Goal: Find specific page/section

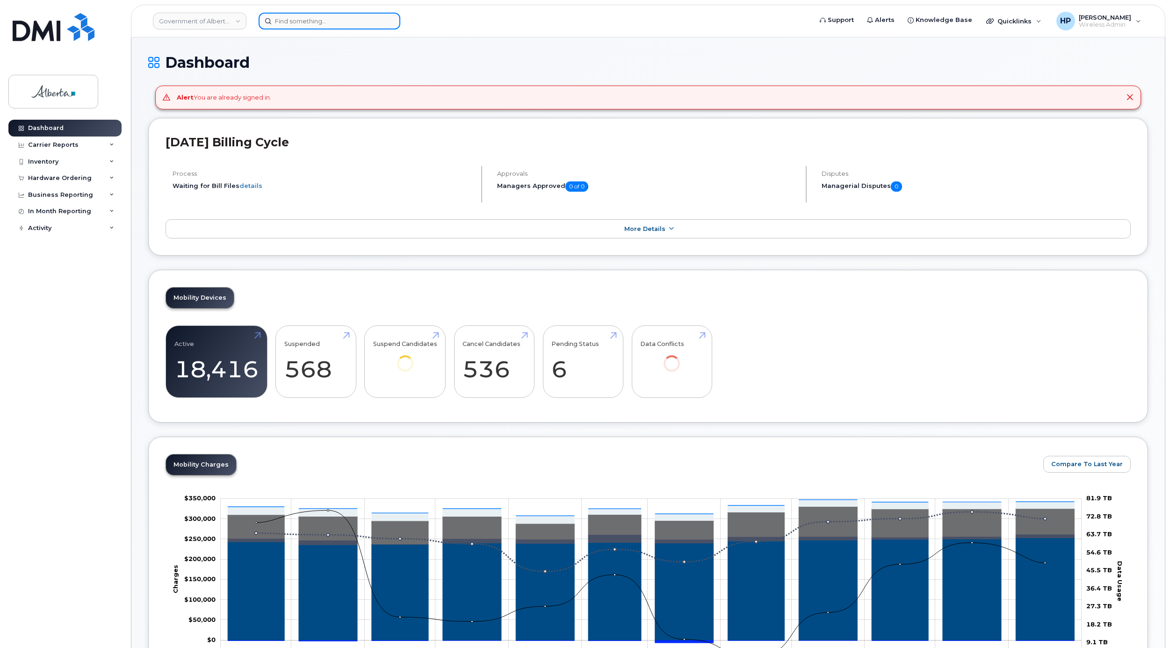
click at [289, 23] on input at bounding box center [330, 21] width 142 height 17
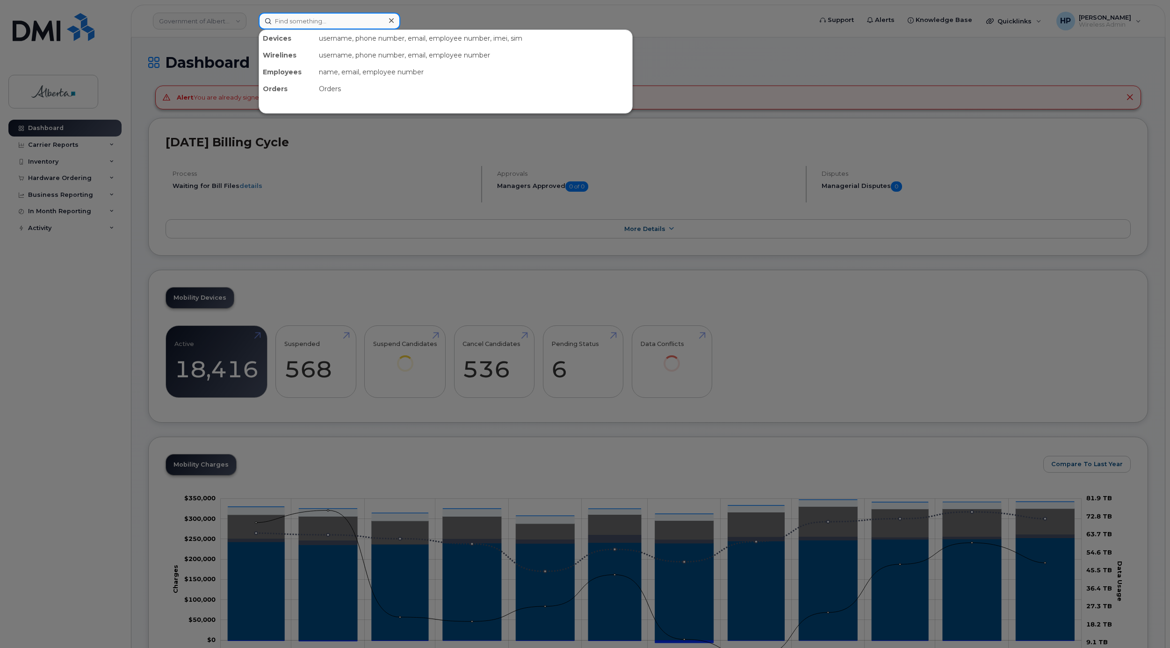
paste input "587-341-1742"
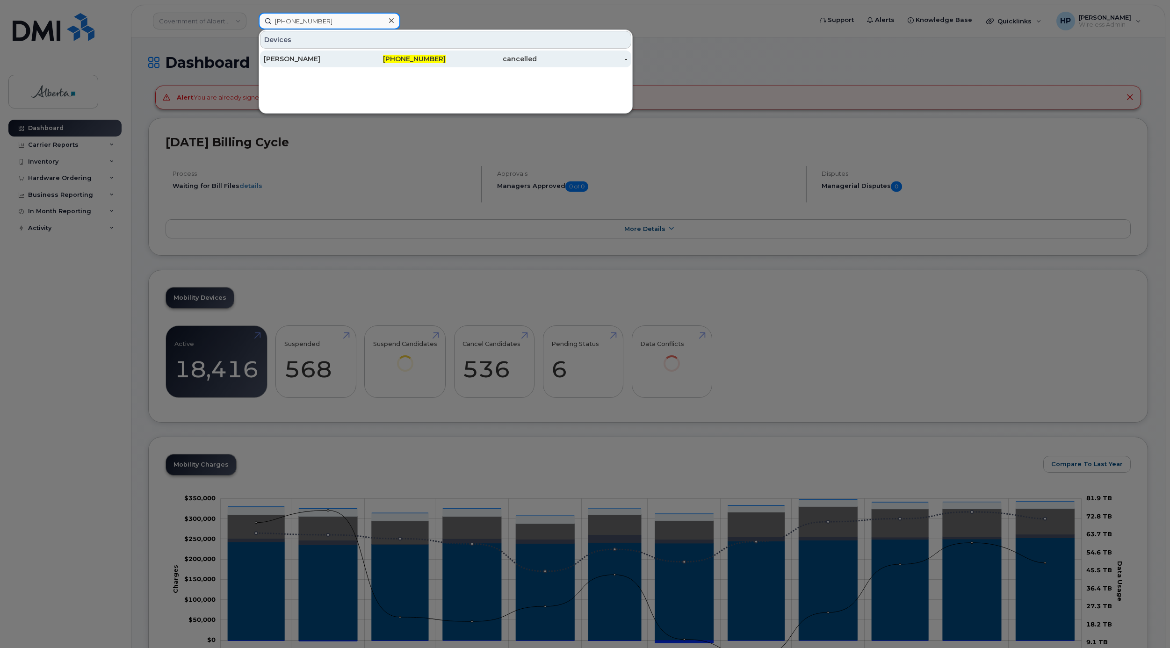
type input "587-341-1742"
click at [355, 55] on div "[PERSON_NAME]" at bounding box center [400, 58] width 91 height 17
